Goal: Task Accomplishment & Management: Manage account settings

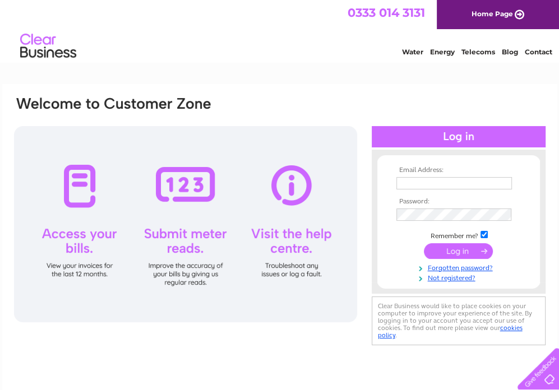
click at [442, 181] on input "text" at bounding box center [453, 183] width 115 height 12
type input "pharrison@aplfiresuppression.co.uk"
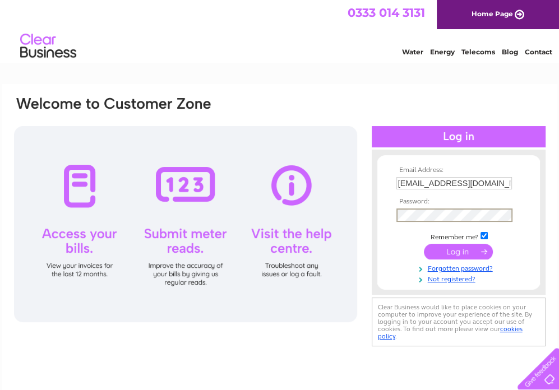
click at [424, 244] on input "submit" at bounding box center [458, 252] width 69 height 16
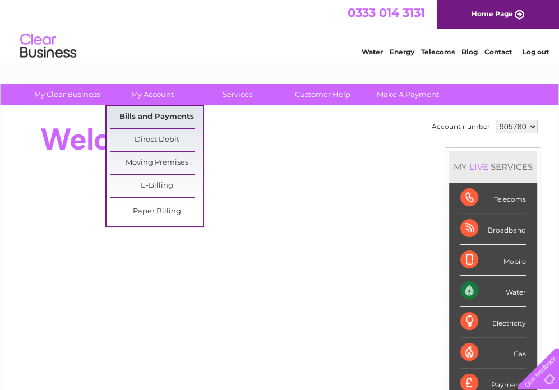
click at [157, 114] on link "Bills and Payments" at bounding box center [156, 117] width 92 height 22
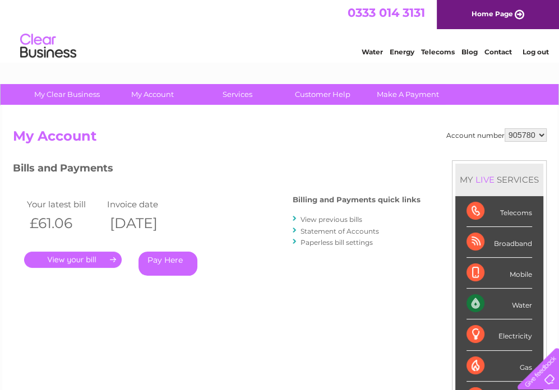
click at [89, 257] on link "." at bounding box center [73, 260] width 98 height 16
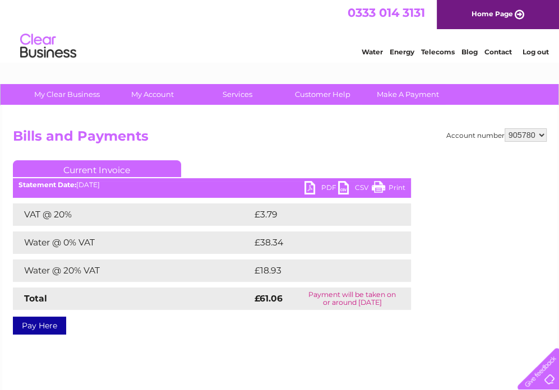
click at [321, 170] on ul "Current Invoice" at bounding box center [212, 170] width 398 height 21
click at [327, 169] on ul "Current Invoice" at bounding box center [212, 170] width 398 height 21
click at [316, 183] on link "PDF" at bounding box center [321, 189] width 34 height 16
